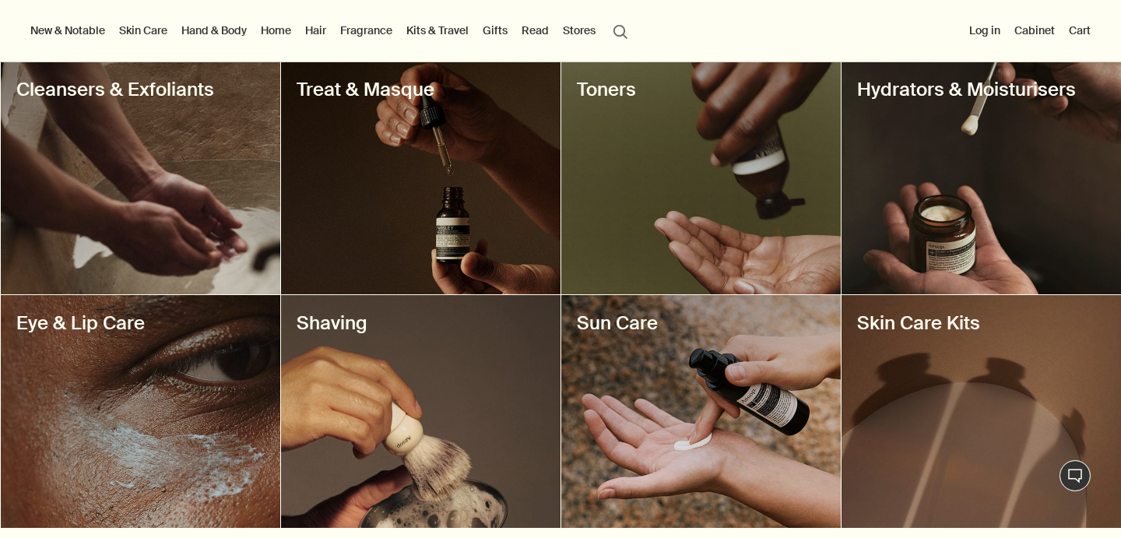
scroll to position [558, 0]
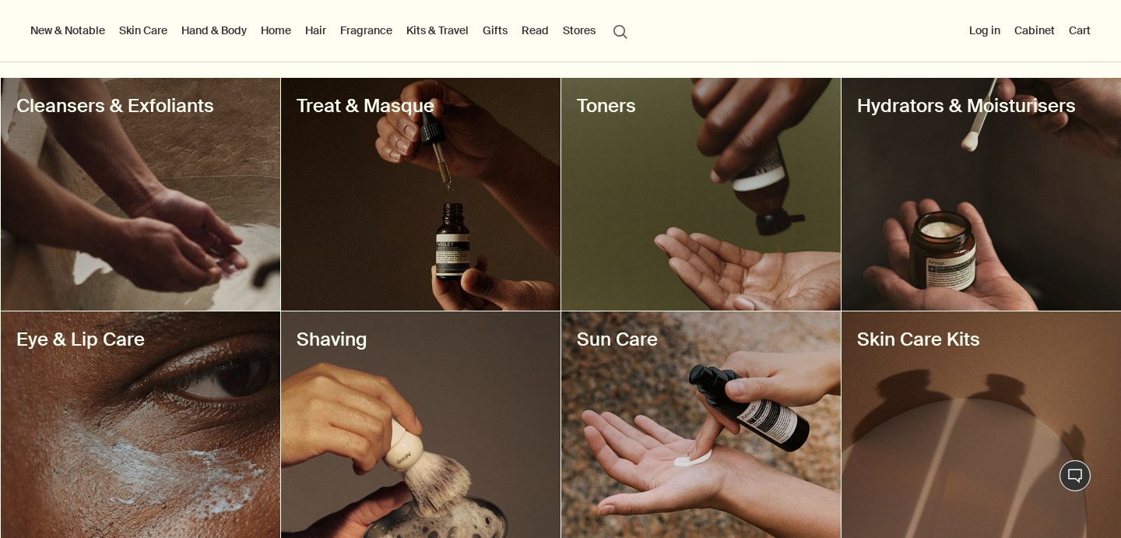
click at [171, 162] on div at bounding box center [141, 194] width 280 height 233
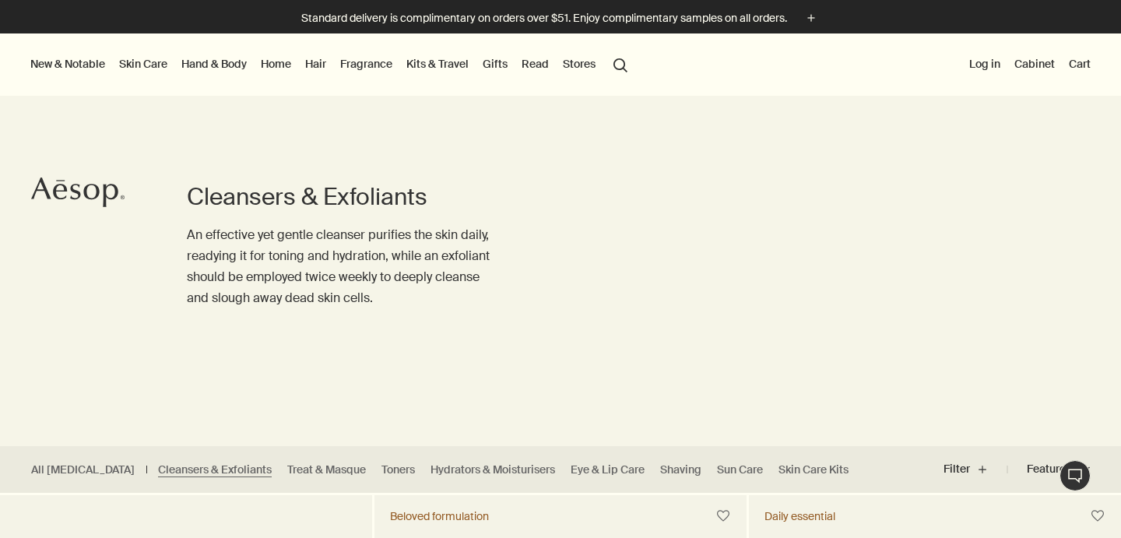
click at [213, 65] on link "Hand & Body" at bounding box center [214, 64] width 72 height 20
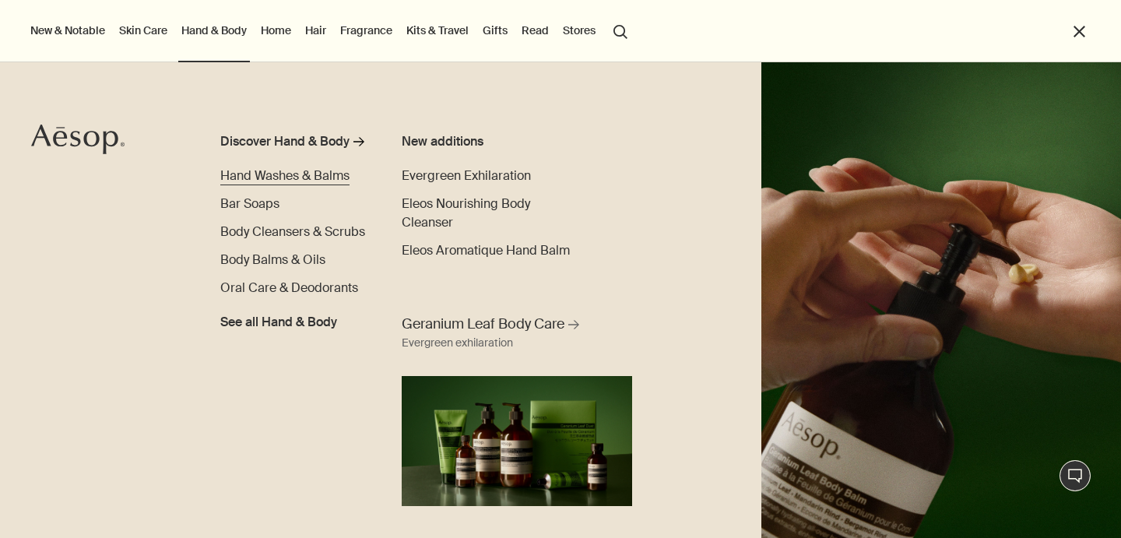
click at [295, 175] on span "Hand Washes & Balms" at bounding box center [284, 175] width 129 height 16
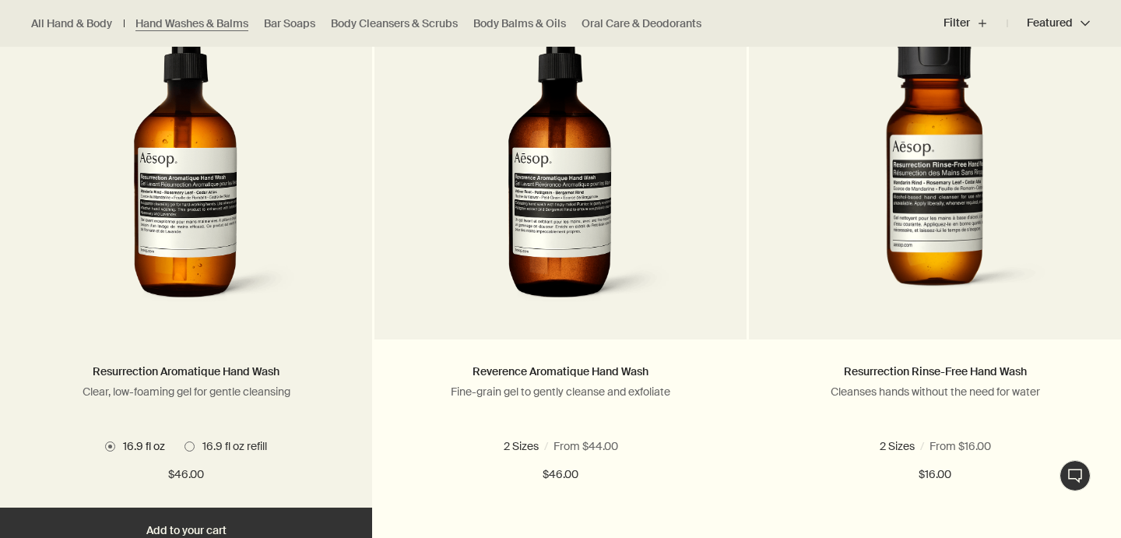
scroll to position [1092, 0]
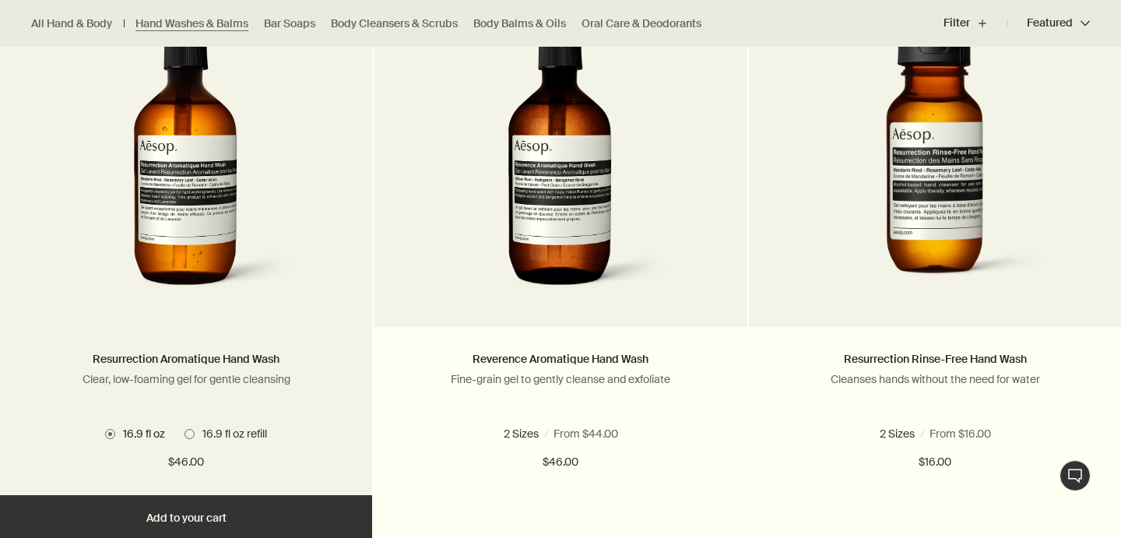
click at [233, 435] on span "16.9 fl oz refill" at bounding box center [231, 434] width 72 height 14
click at [121, 432] on span "16.9 fl oz" at bounding box center [140, 434] width 50 height 14
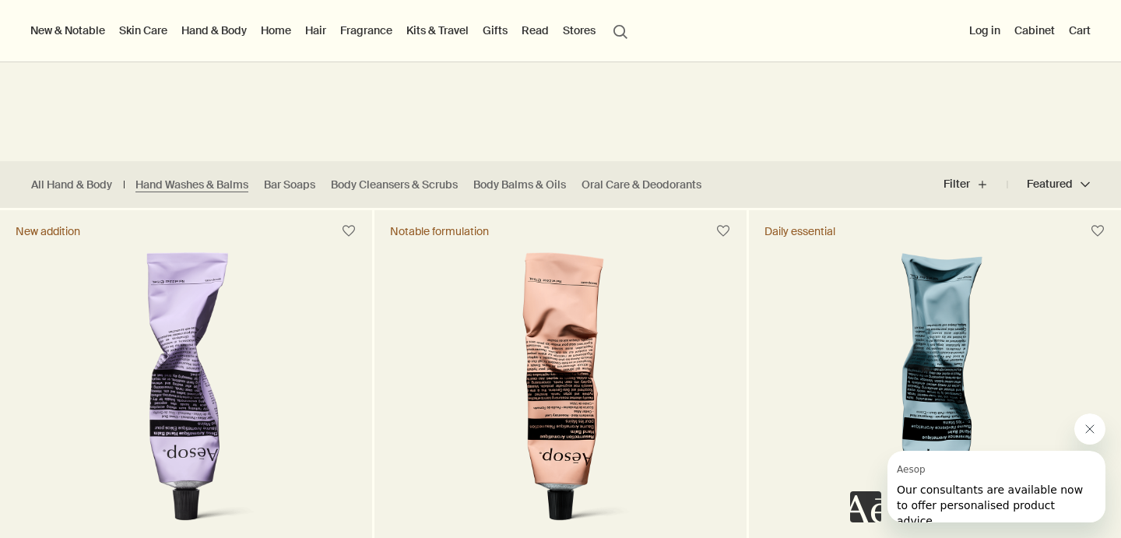
scroll to position [0, 0]
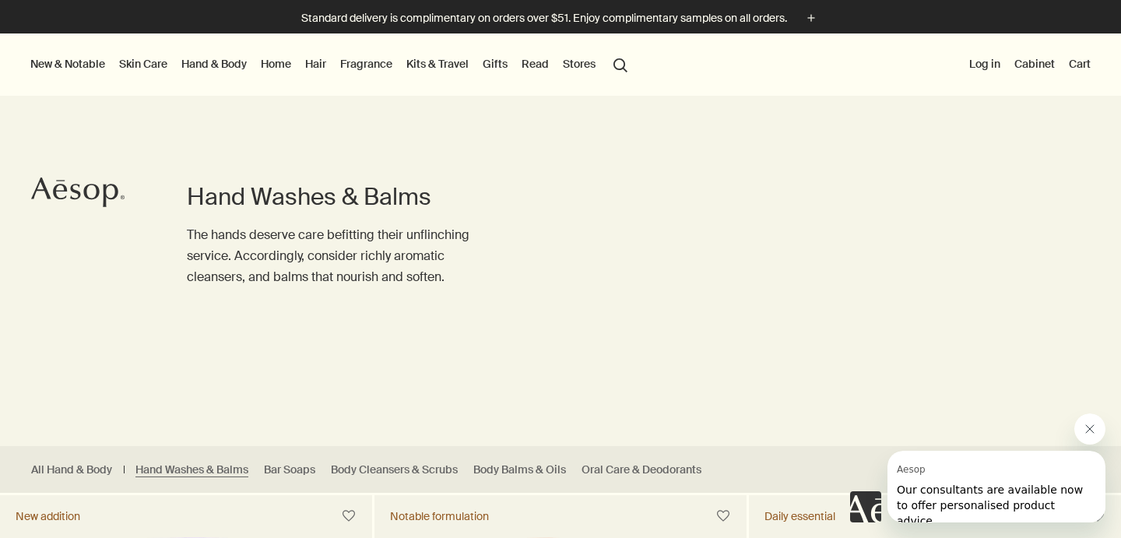
click at [135, 69] on link "Skin Care" at bounding box center [143, 64] width 55 height 20
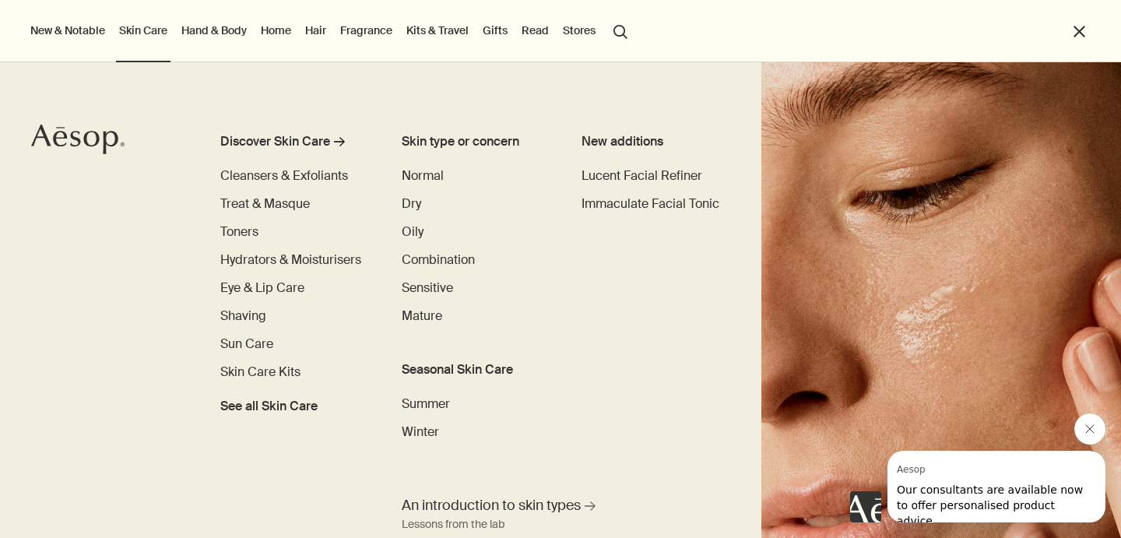
click at [96, 35] on button "New & Notable" at bounding box center [67, 30] width 81 height 20
